Goal: Find specific page/section: Find specific page/section

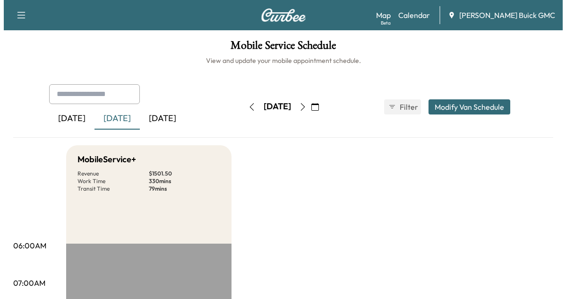
scroll to position [291, 0]
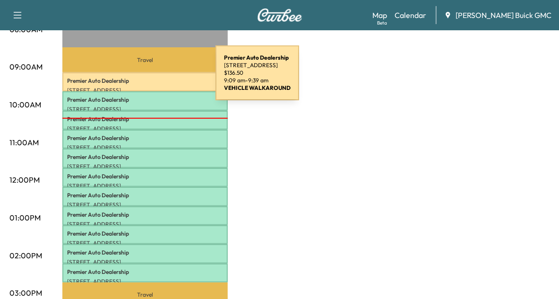
click at [145, 78] on p "Premier Auto Dealership" at bounding box center [145, 81] width 156 height 8
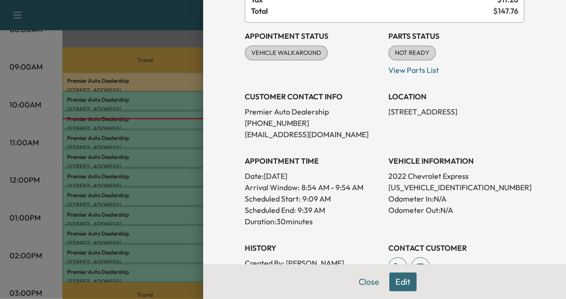
scroll to position [103, 0]
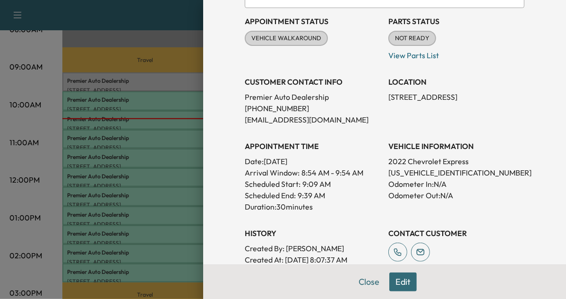
click at [101, 126] on div at bounding box center [283, 149] width 566 height 299
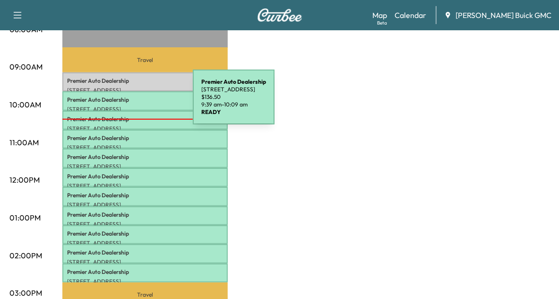
click at [122, 105] on p "[STREET_ADDRESS]" at bounding box center [145, 109] width 156 height 8
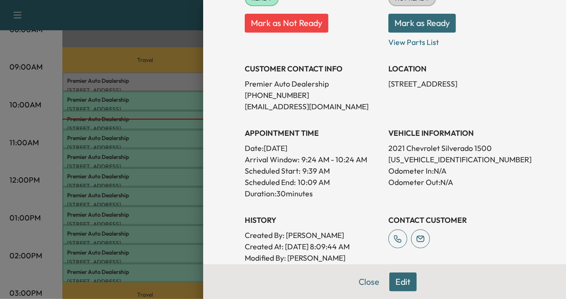
scroll to position [144, 0]
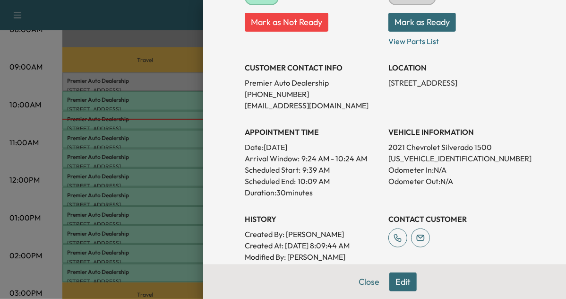
click at [400, 151] on p "2021 Chevrolet Silverado 1500" at bounding box center [457, 146] width 136 height 11
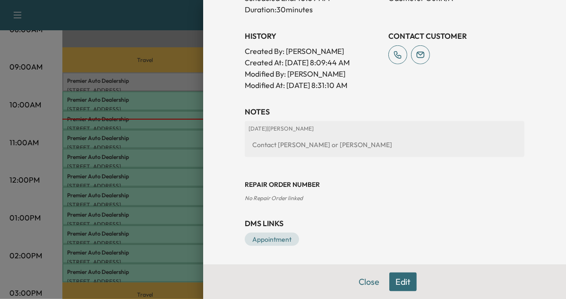
click at [150, 79] on div at bounding box center [283, 149] width 566 height 299
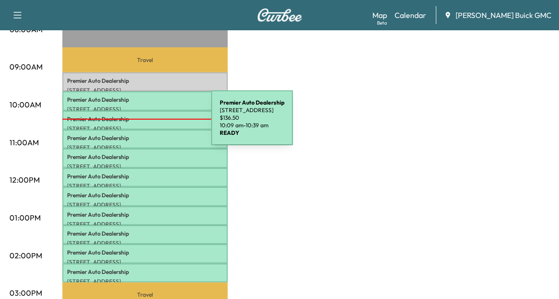
click at [140, 125] on p "[STREET_ADDRESS]" at bounding box center [145, 129] width 156 height 8
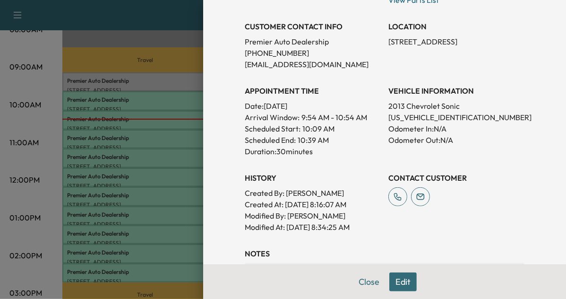
scroll to position [183, 0]
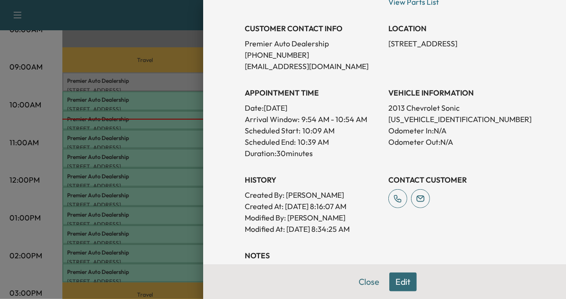
click at [148, 174] on div at bounding box center [283, 149] width 566 height 299
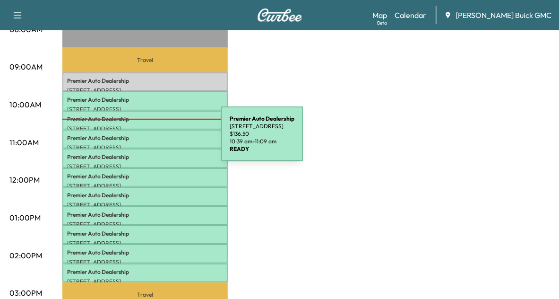
click at [150, 139] on div "Premier Auto Dealership [STREET_ADDRESS] $ 136.50 10:39 am - 11:09 am" at bounding box center [144, 139] width 165 height 19
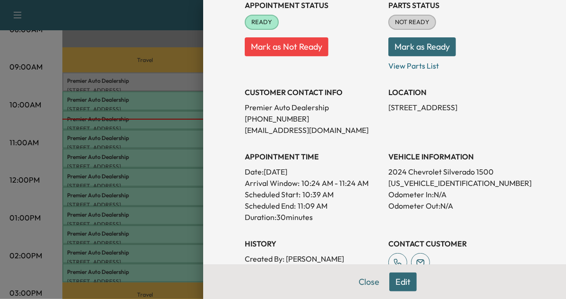
scroll to position [126, 0]
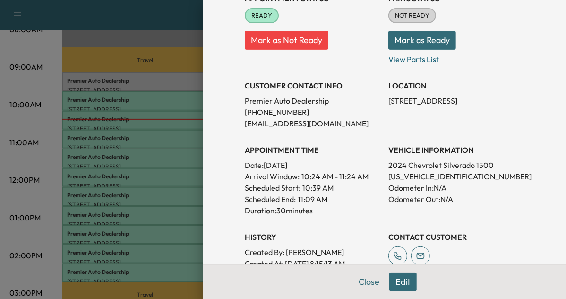
click at [370, 163] on p "Date: [DATE]" at bounding box center [313, 164] width 136 height 11
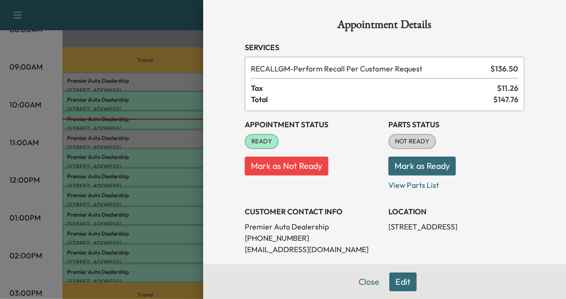
click at [113, 110] on div at bounding box center [283, 149] width 566 height 299
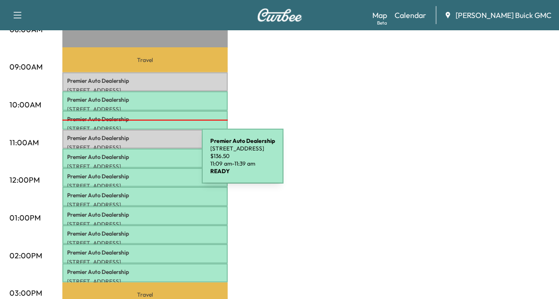
click at [131, 163] on p "[STREET_ADDRESS]" at bounding box center [145, 167] width 156 height 8
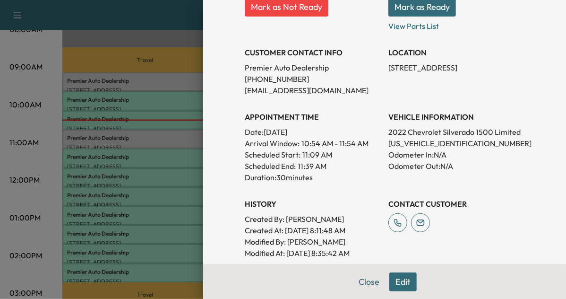
scroll to position [159, 0]
click at [145, 188] on div at bounding box center [283, 149] width 566 height 299
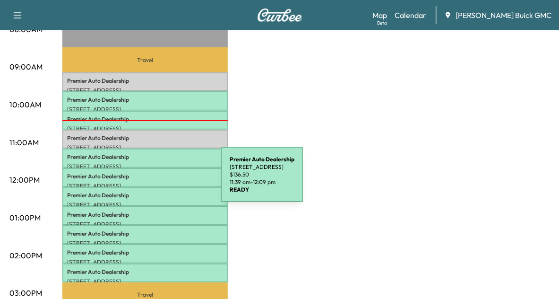
click at [150, 182] on p "[STREET_ADDRESS]" at bounding box center [145, 186] width 156 height 8
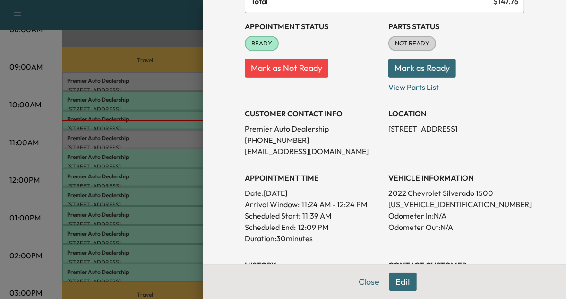
scroll to position [98, 0]
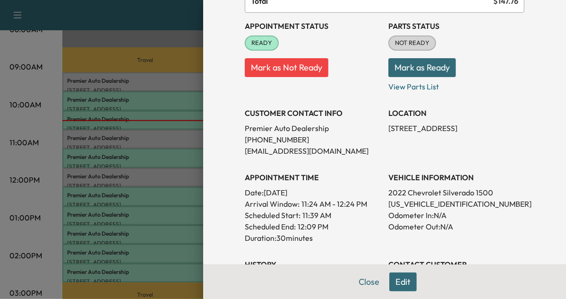
click at [130, 196] on div at bounding box center [283, 149] width 566 height 299
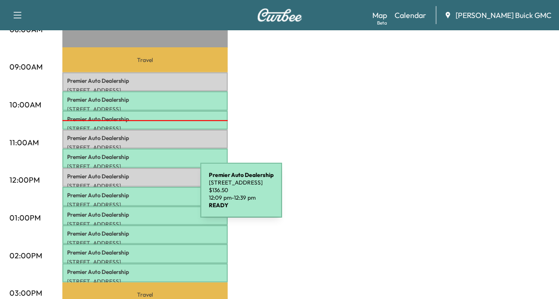
click at [130, 196] on div "Premier Auto Dealership [STREET_ADDRESS] $ 136.50 12:09 pm - 12:39 pm" at bounding box center [144, 196] width 165 height 19
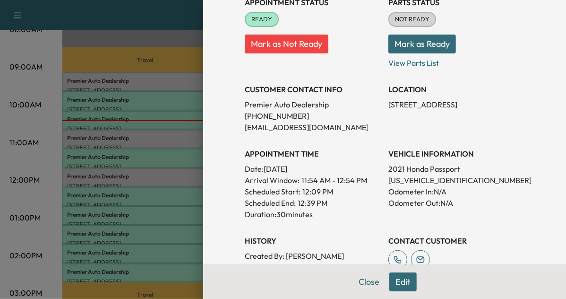
scroll to position [125, 0]
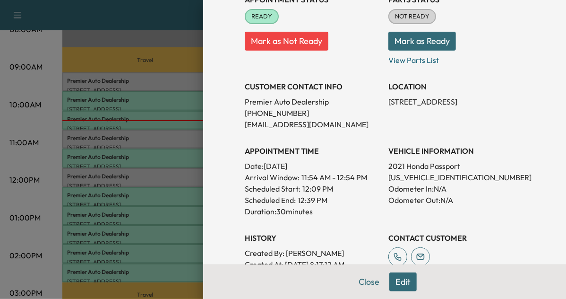
click at [110, 161] on div at bounding box center [283, 149] width 566 height 299
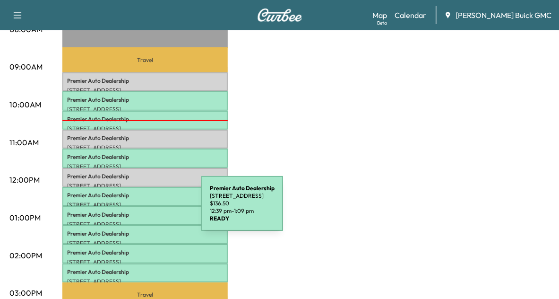
click at [131, 211] on p "Premier Auto Dealership" at bounding box center [145, 215] width 156 height 8
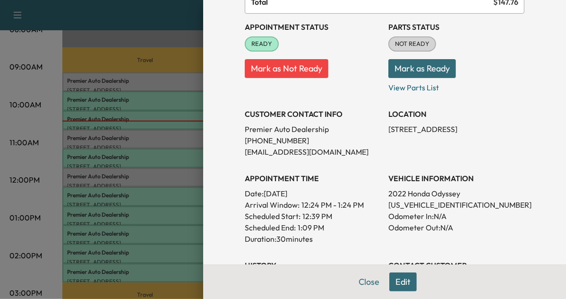
scroll to position [98, 0]
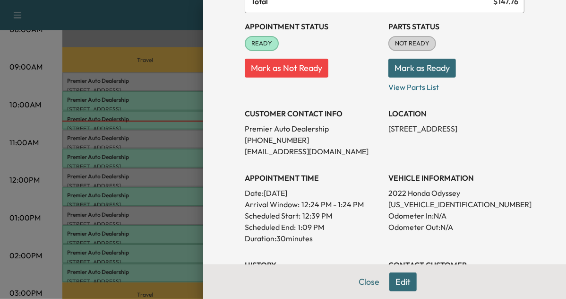
click at [178, 239] on div at bounding box center [283, 149] width 566 height 299
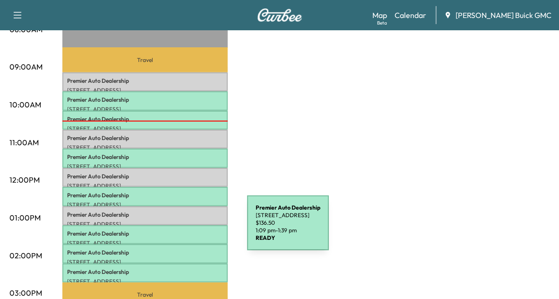
click at [176, 230] on p "Premier Auto Dealership" at bounding box center [145, 234] width 156 height 8
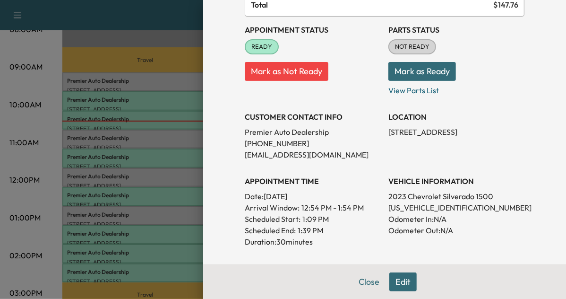
scroll to position [94, 0]
click at [150, 218] on div at bounding box center [283, 149] width 566 height 299
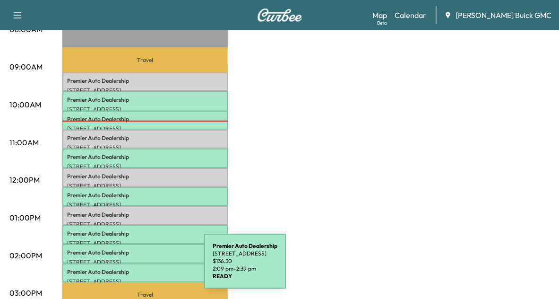
click at [133, 268] on p "Premier Auto Dealership" at bounding box center [145, 272] width 156 height 8
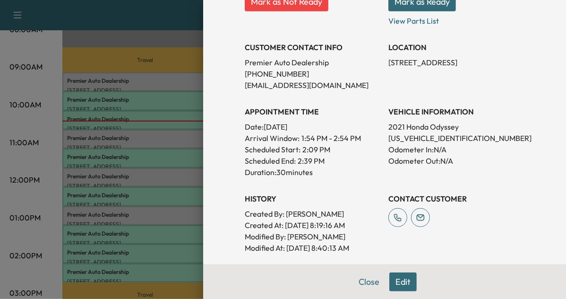
scroll to position [164, 0]
click at [139, 251] on div at bounding box center [283, 149] width 566 height 299
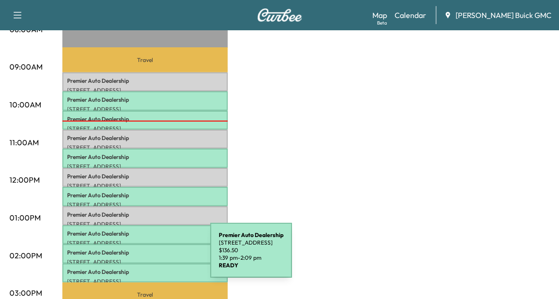
click at [139, 258] on p "[STREET_ADDRESS]" at bounding box center [145, 262] width 156 height 8
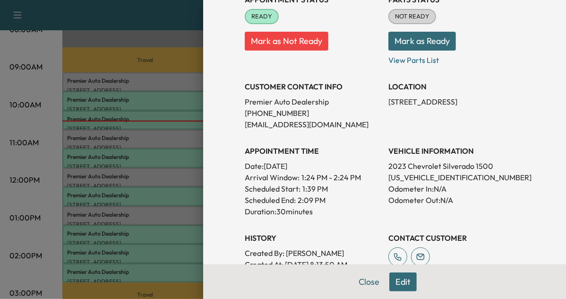
scroll to position [140, 0]
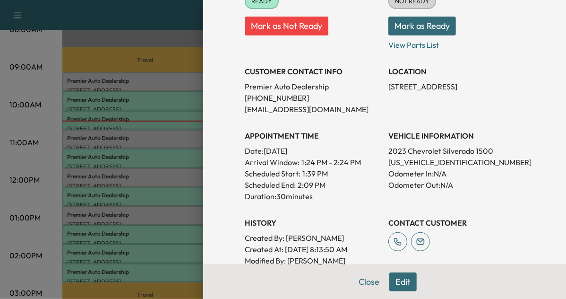
click at [154, 250] on div at bounding box center [283, 149] width 566 height 299
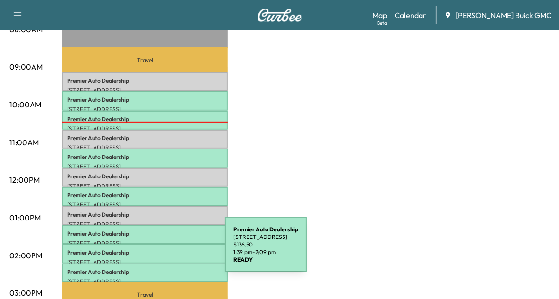
click at [154, 250] on p "Premier Auto Dealership" at bounding box center [145, 253] width 156 height 8
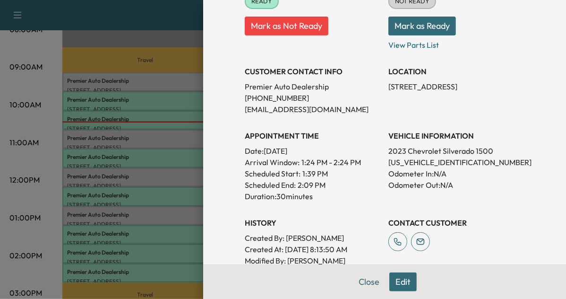
click at [160, 187] on div at bounding box center [283, 149] width 566 height 299
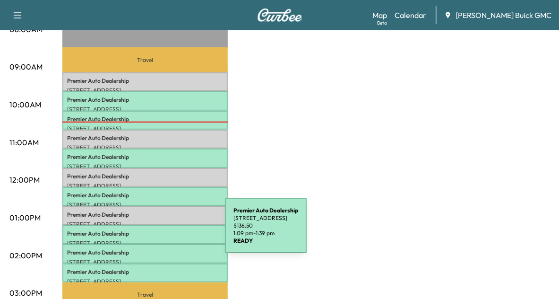
click at [154, 231] on p "Premier Auto Dealership" at bounding box center [145, 234] width 156 height 8
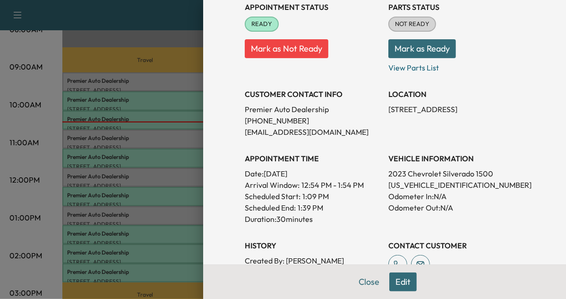
scroll to position [117, 0]
click at [170, 200] on div at bounding box center [283, 149] width 566 height 299
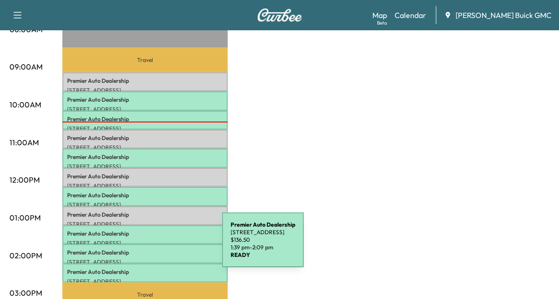
click at [151, 249] on p "Premier Auto Dealership" at bounding box center [145, 253] width 156 height 8
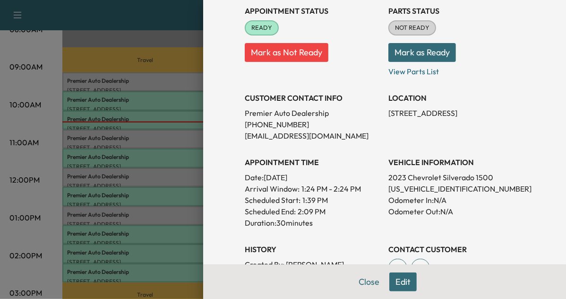
scroll to position [113, 0]
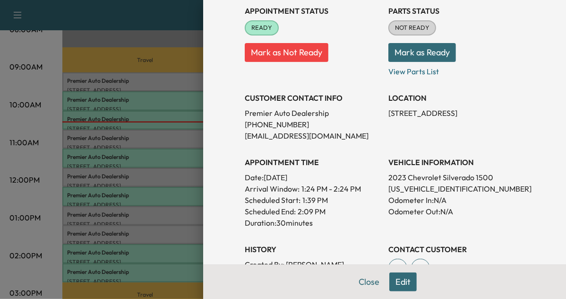
click at [130, 238] on div at bounding box center [283, 149] width 566 height 299
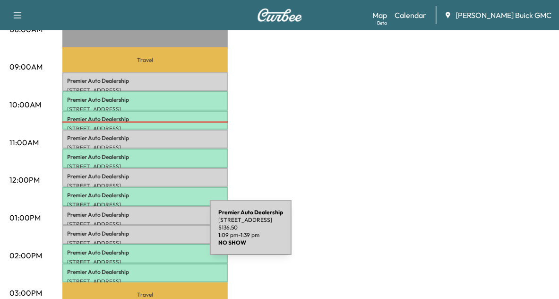
click at [139, 233] on div "Premier Auto Dealership [STREET_ADDRESS] $ 136.50 1:09 pm - 1:39 pm" at bounding box center [144, 234] width 165 height 19
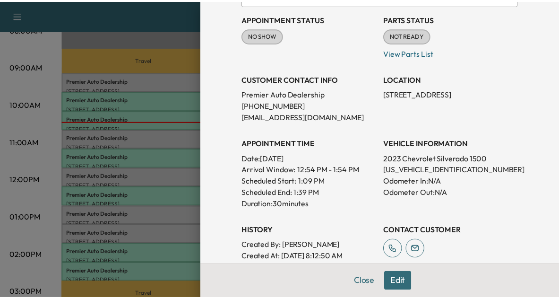
scroll to position [106, 0]
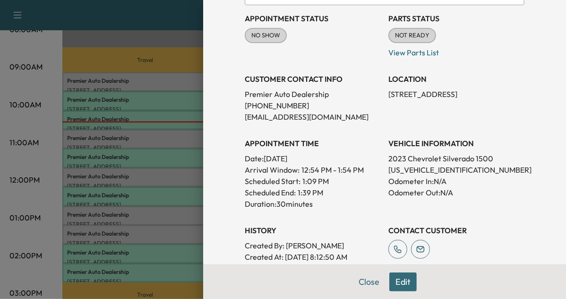
click at [148, 174] on div at bounding box center [283, 149] width 566 height 299
